Goal: Task Accomplishment & Management: Manage account settings

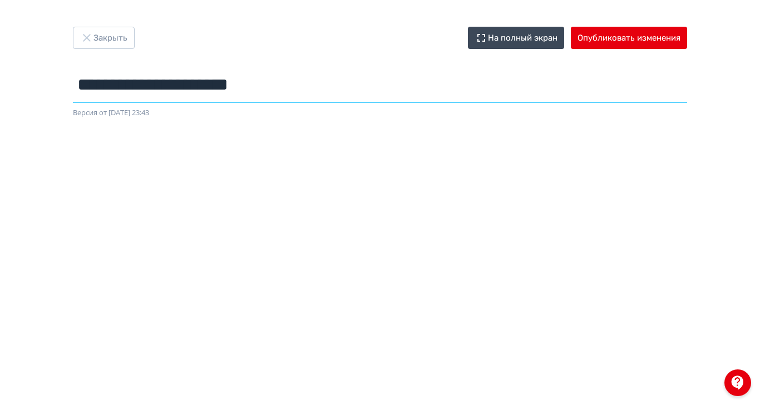
drag, startPoint x: 341, startPoint y: 85, endPoint x: 119, endPoint y: 87, distance: 221.5
click at [119, 87] on input "**********" at bounding box center [380, 85] width 614 height 36
paste input "***"
type input "**********"
click at [654, 34] on button "Опубликовать изменения" at bounding box center [629, 38] width 116 height 22
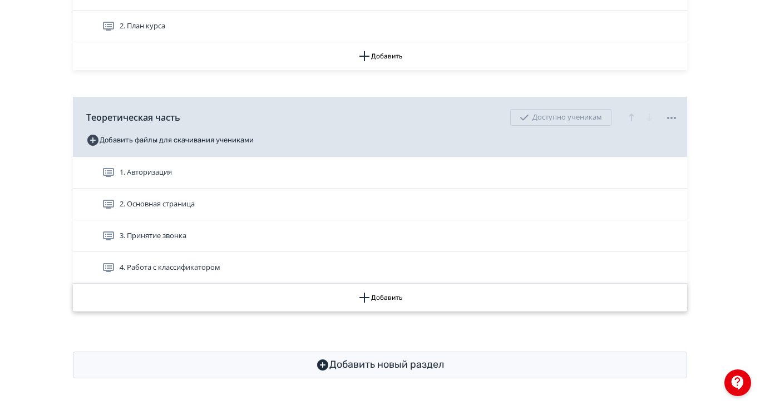
scroll to position [410, 0]
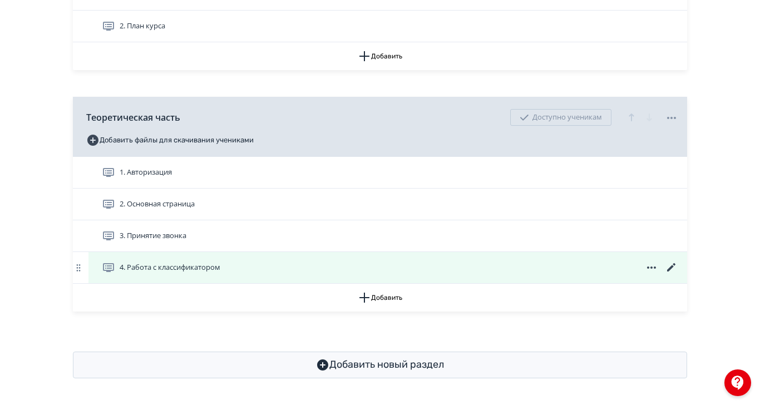
click at [679, 261] on icon at bounding box center [671, 267] width 13 height 13
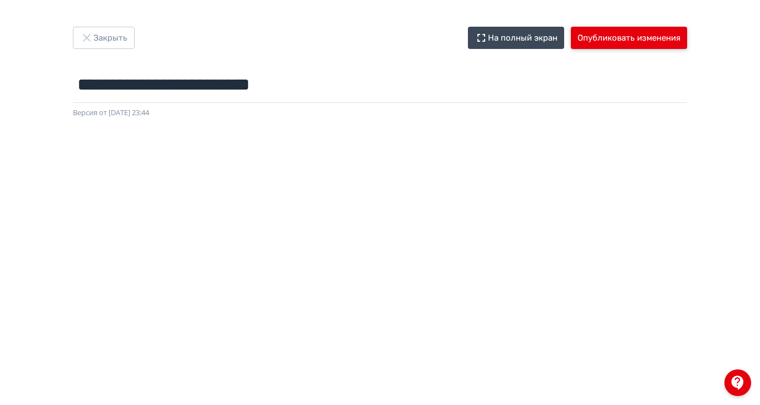
click at [651, 41] on button "Опубликовать изменения" at bounding box center [629, 38] width 116 height 22
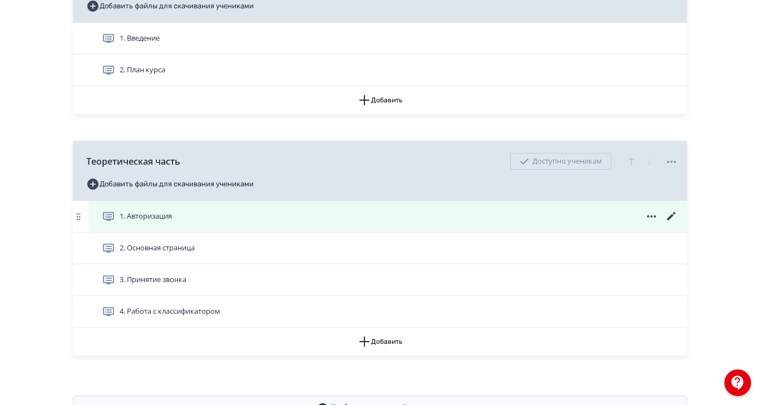
scroll to position [410, 0]
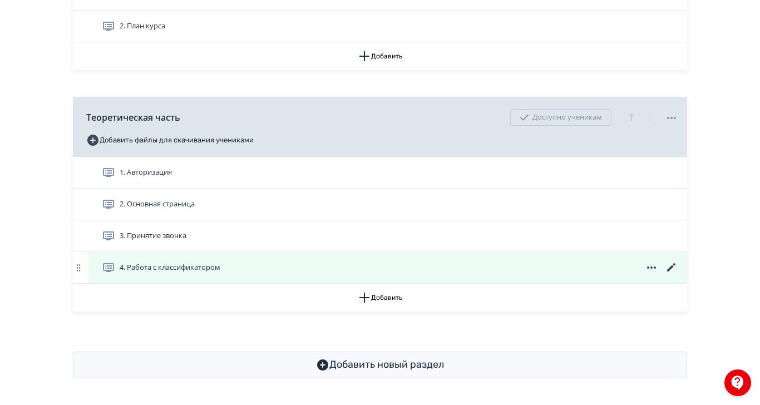
click at [676, 263] on icon at bounding box center [671, 267] width 8 height 8
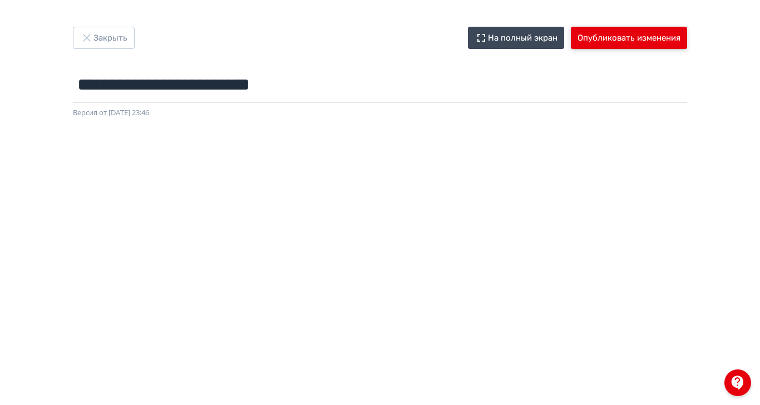
click at [638, 38] on button "Опубликовать изменения" at bounding box center [629, 38] width 116 height 22
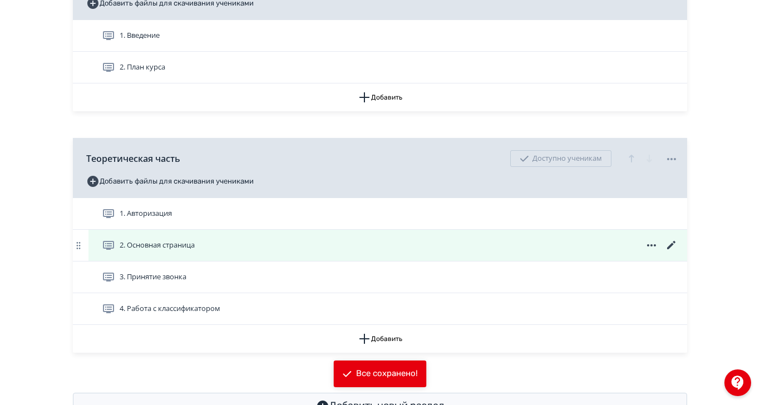
scroll to position [371, 0]
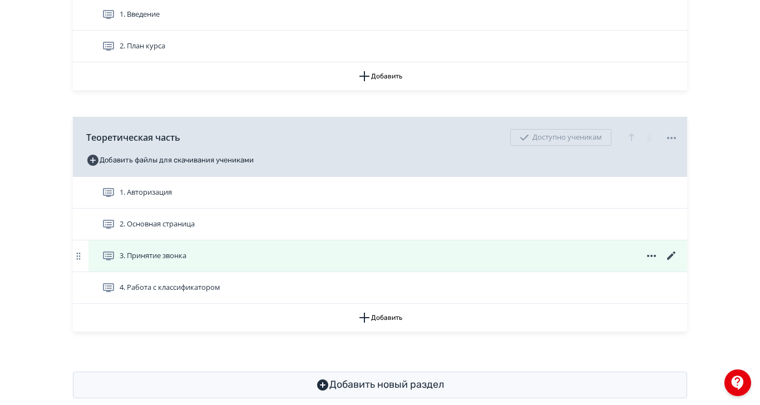
click at [679, 263] on icon at bounding box center [671, 255] width 13 height 13
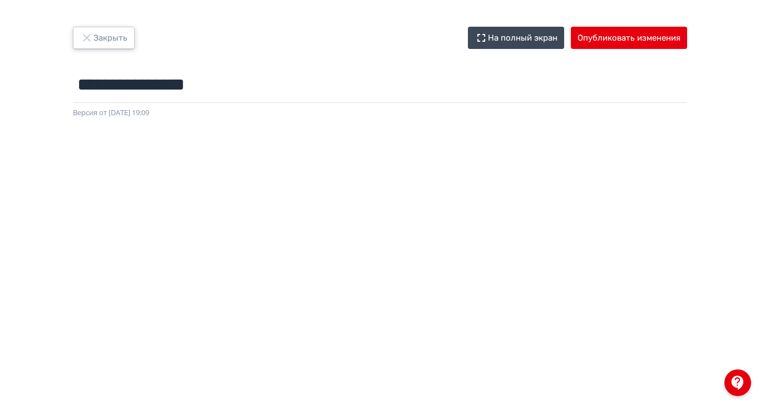
click at [90, 37] on icon "button" at bounding box center [86, 37] width 7 height 7
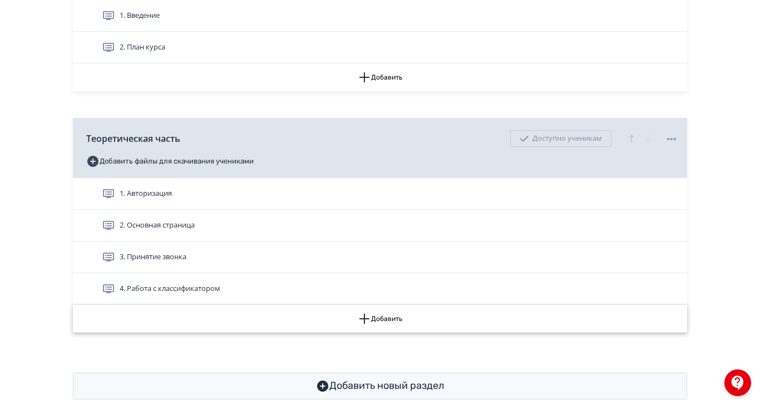
scroll to position [410, 0]
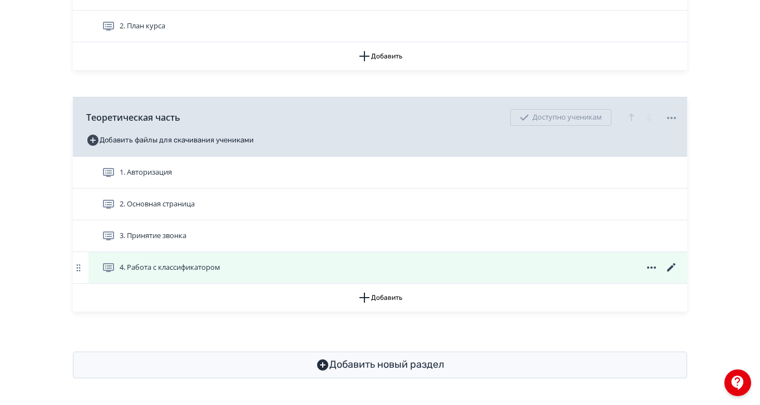
click at [679, 261] on icon at bounding box center [671, 267] width 13 height 13
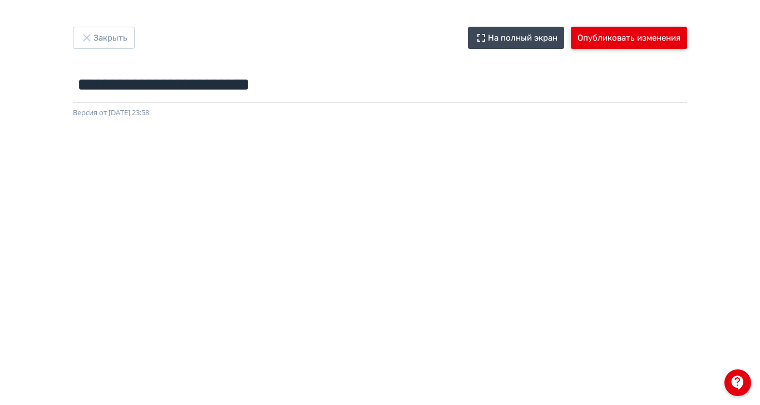
click at [687, 37] on button "Опубликовать изменения" at bounding box center [629, 38] width 116 height 22
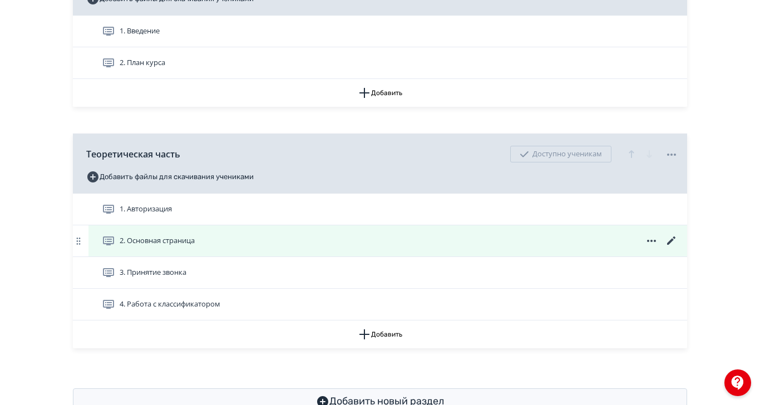
scroll to position [410, 0]
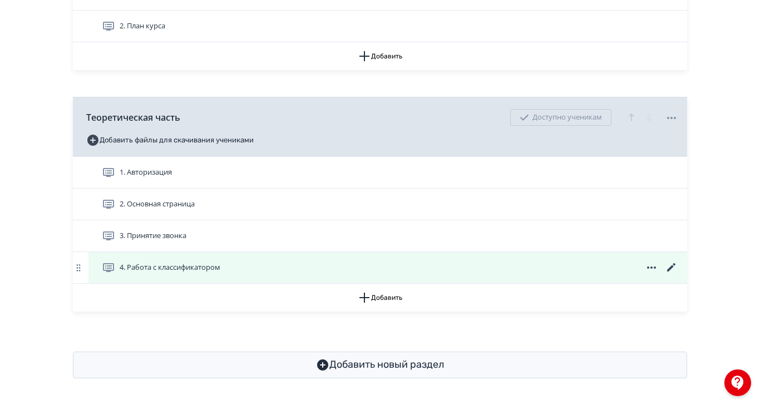
click at [676, 263] on icon at bounding box center [671, 267] width 8 height 8
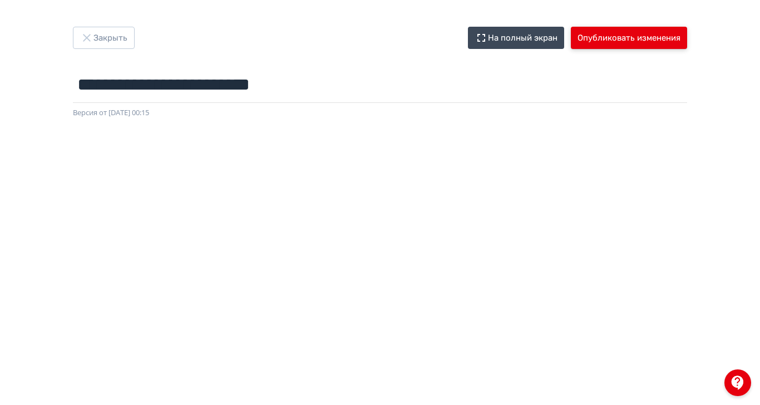
click at [676, 30] on button "Опубликовать изменения" at bounding box center [629, 38] width 116 height 22
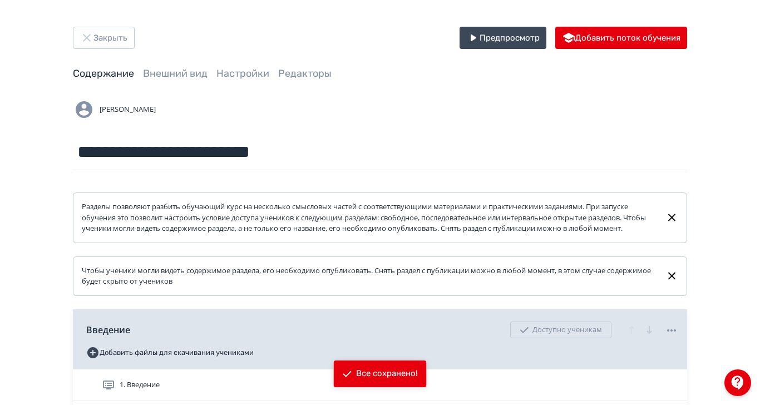
click at [760, 225] on div "**********" at bounding box center [380, 398] width 760 height 796
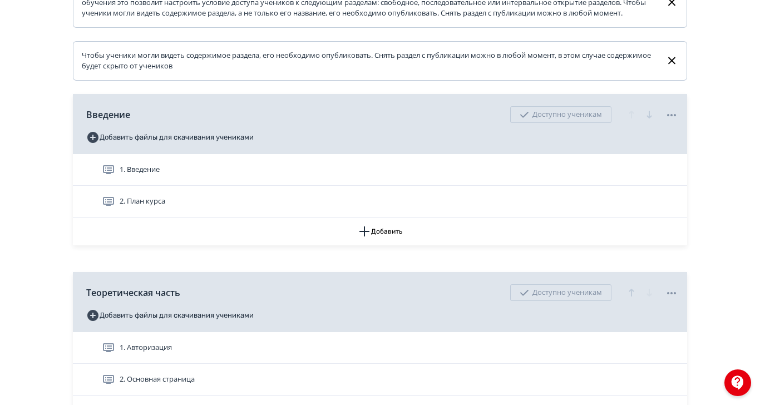
scroll to position [185, 0]
